Goal: Information Seeking & Learning: Learn about a topic

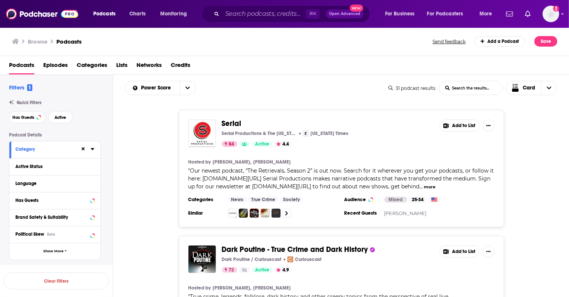
click at [67, 63] on span "Episodes" at bounding box center [55, 66] width 24 height 15
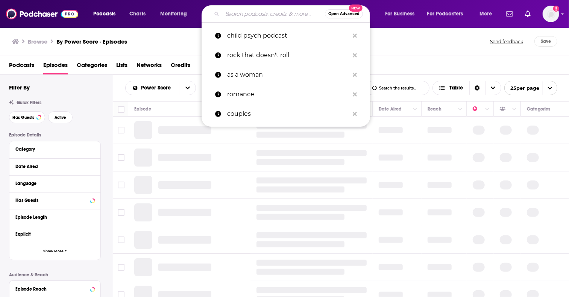
click at [283, 14] on input "Search podcasts, credits, & more..." at bounding box center [273, 14] width 103 height 12
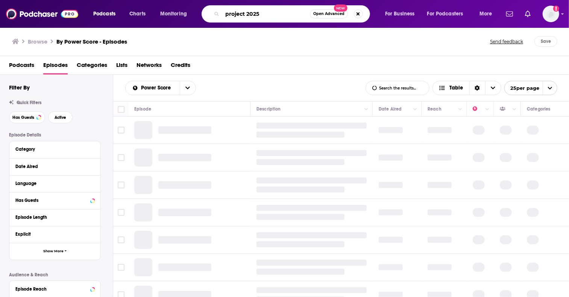
type input "project 2025"
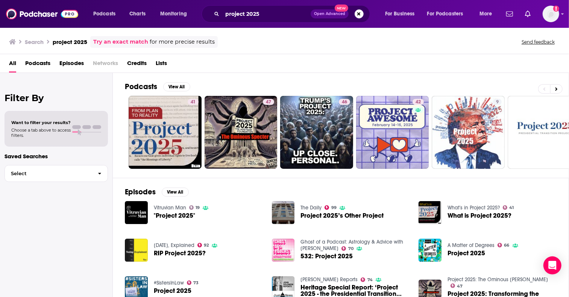
click at [40, 64] on span "Podcasts" at bounding box center [37, 64] width 25 height 15
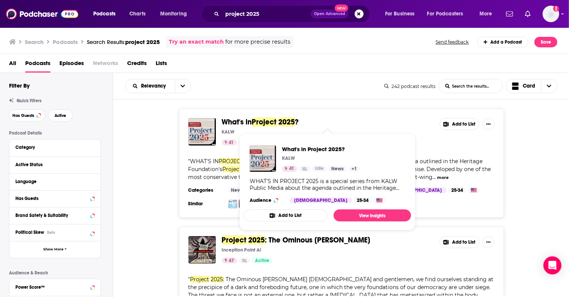
click at [254, 121] on span "Project" at bounding box center [264, 121] width 25 height 9
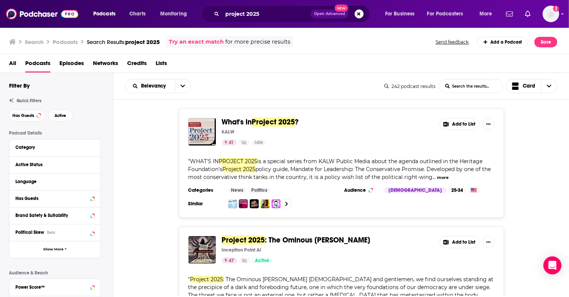
click at [73, 118] on div "Has Guests Active" at bounding box center [61, 116] width 104 height 12
click at [59, 118] on button "Active" at bounding box center [60, 116] width 24 height 12
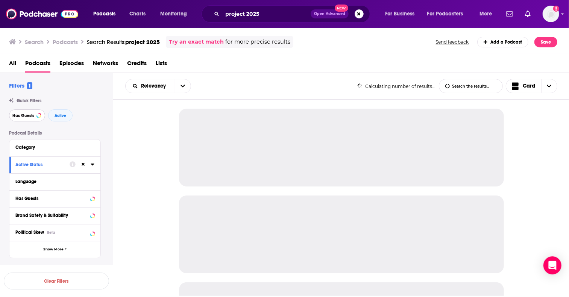
click at [25, 118] on button "Has Guests" at bounding box center [27, 116] width 36 height 12
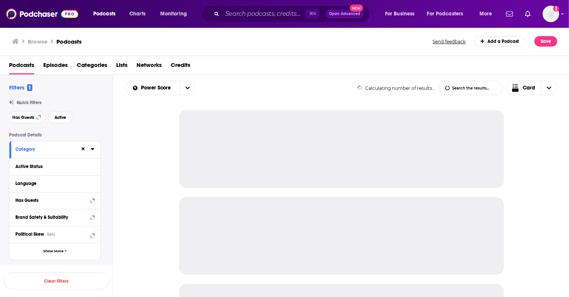
click at [51, 64] on span "Episodes" at bounding box center [55, 66] width 24 height 15
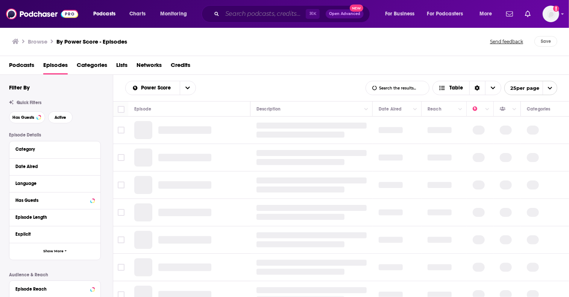
click at [249, 19] on input "Search podcasts, credits, & more..." at bounding box center [264, 14] width 84 height 12
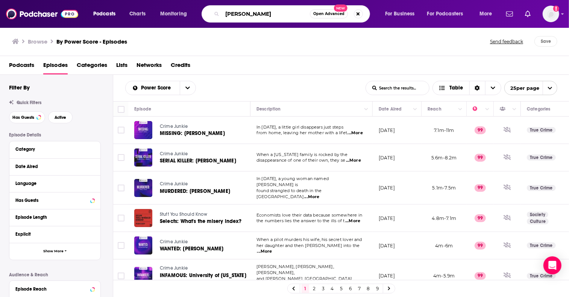
click at [254, 16] on input "[PERSON_NAME]" at bounding box center [266, 14] width 88 height 12
paste input "ought"
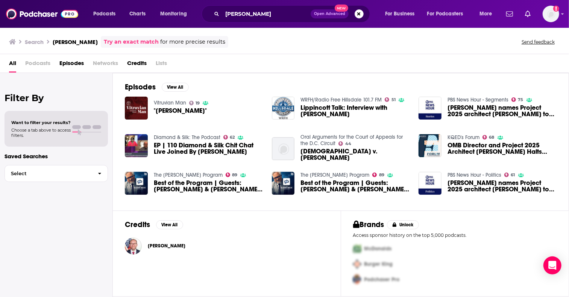
click at [78, 67] on span "Episodes" at bounding box center [71, 64] width 24 height 15
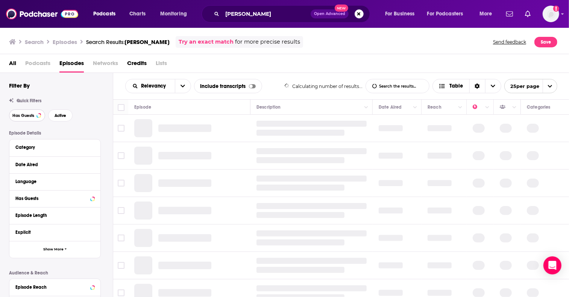
click at [26, 115] on span "Has Guests" at bounding box center [23, 116] width 22 height 4
click at [58, 115] on span "Active" at bounding box center [61, 116] width 12 height 4
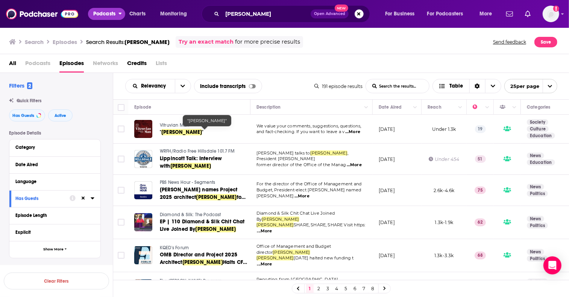
click at [110, 14] on span "Podcasts" at bounding box center [104, 14] width 22 height 11
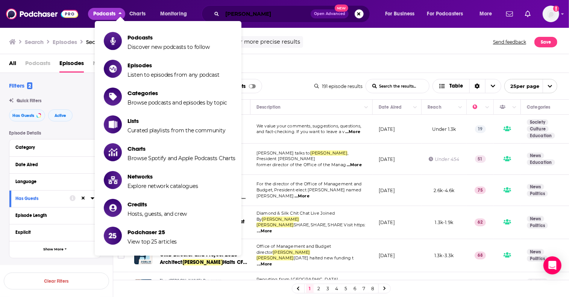
click at [251, 16] on input "[PERSON_NAME]" at bounding box center [266, 14] width 88 height 12
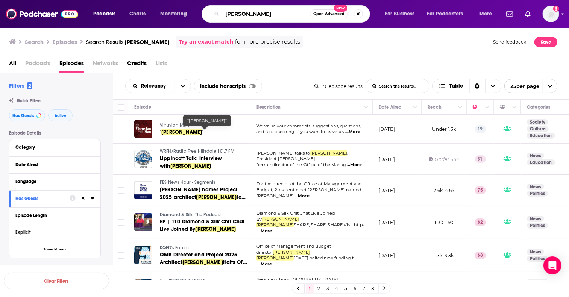
click at [251, 16] on input "[PERSON_NAME]" at bounding box center [266, 14] width 88 height 12
type input "politics"
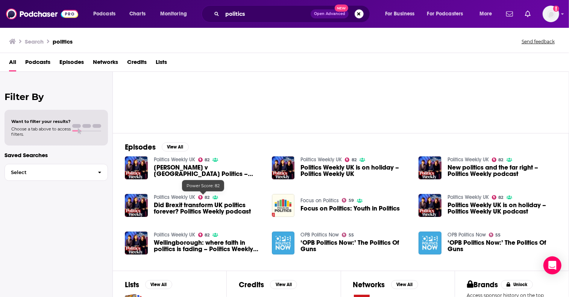
scroll to position [171, 0]
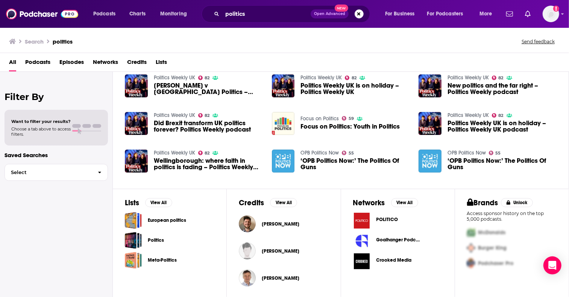
click at [37, 61] on span "Podcasts" at bounding box center [37, 63] width 25 height 15
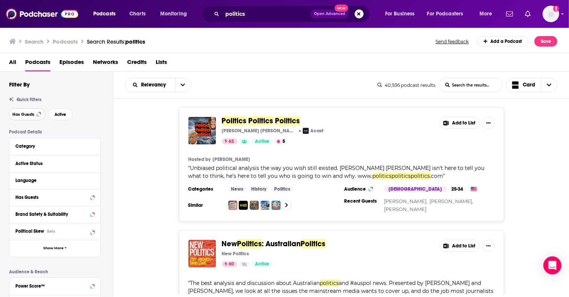
click at [31, 111] on button "Has Guests" at bounding box center [27, 114] width 36 height 12
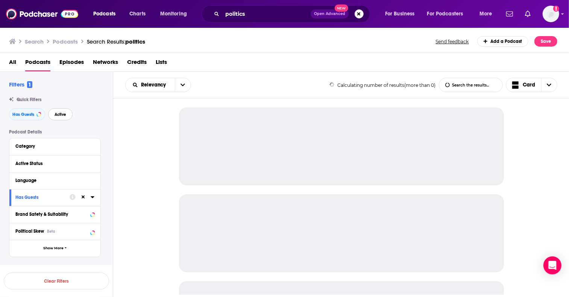
click at [60, 114] on span "Active" at bounding box center [61, 115] width 12 height 4
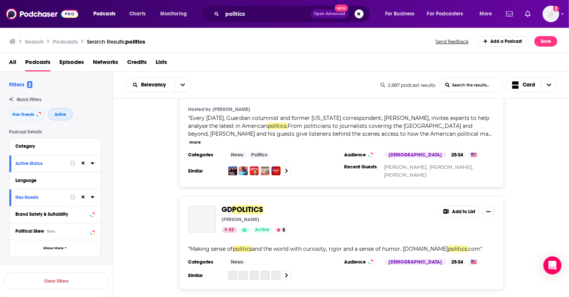
scroll to position [1088, 0]
